Goal: Check status: Check status

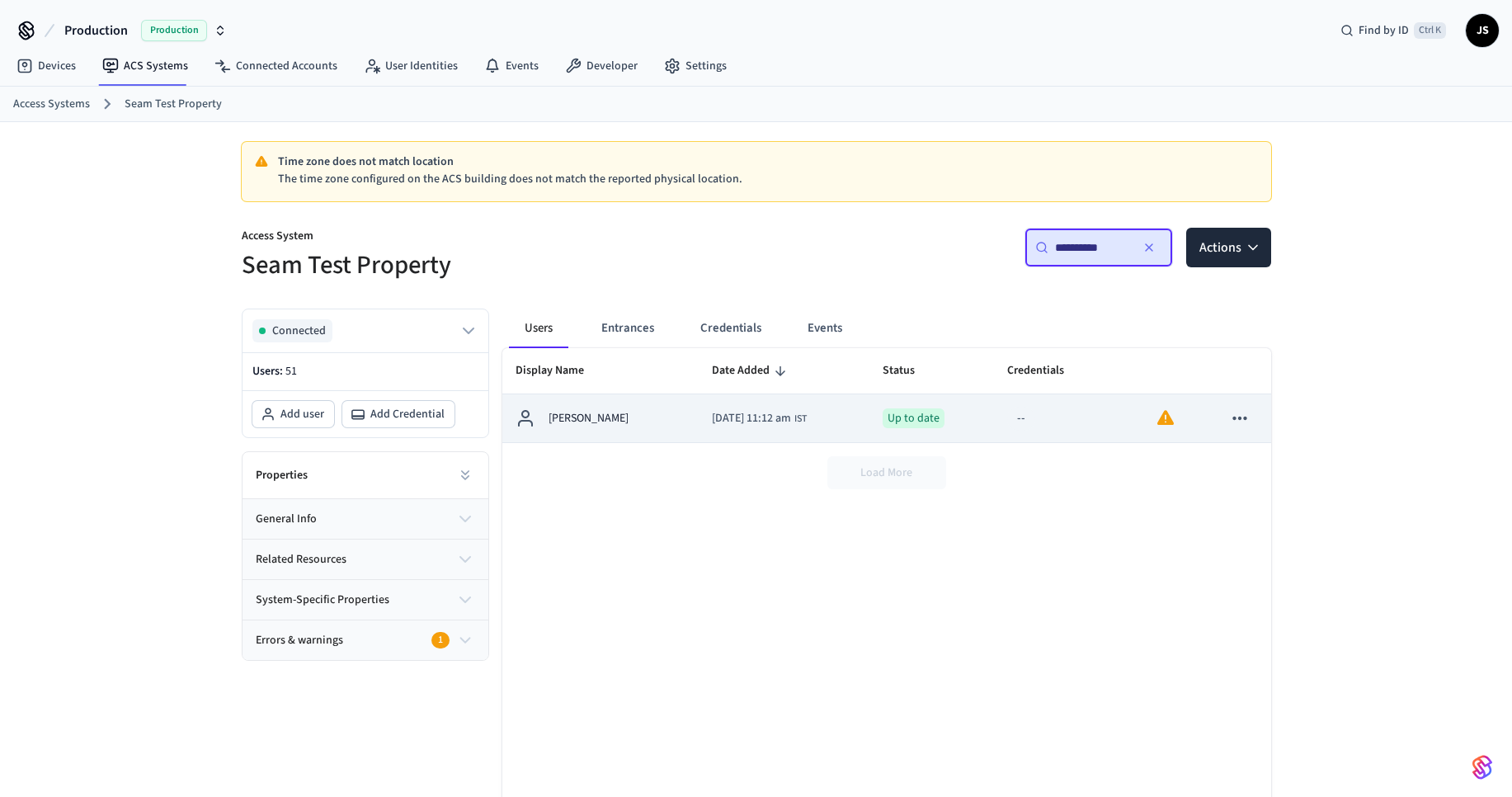
click at [656, 426] on td "[PERSON_NAME]" at bounding box center [600, 418] width 197 height 48
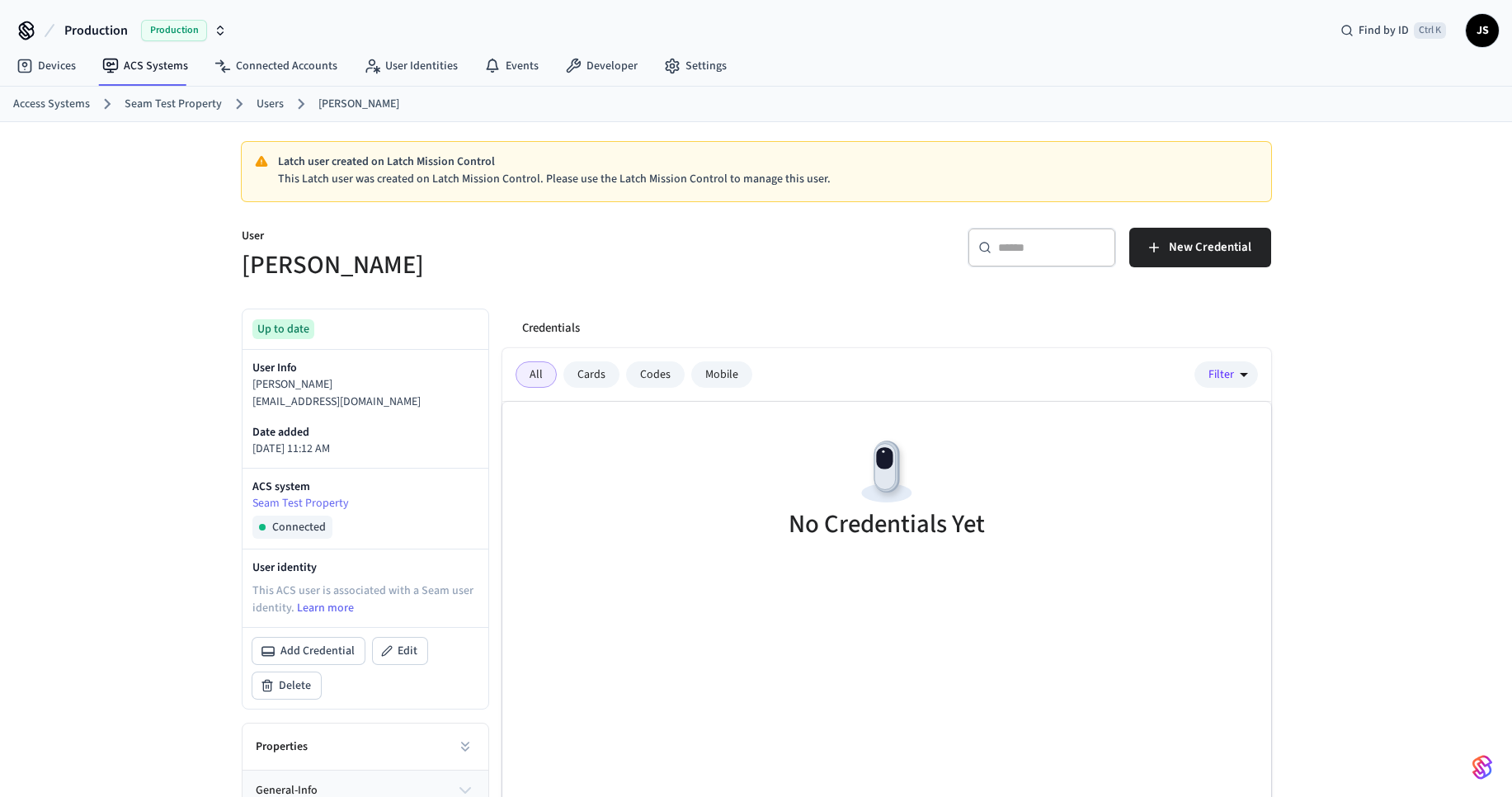
click at [609, 375] on div "Cards" at bounding box center [591, 374] width 56 height 26
click at [639, 375] on div "Codes" at bounding box center [655, 374] width 58 height 26
click at [711, 379] on div "Mobile" at bounding box center [722, 374] width 61 height 26
